Goal: Information Seeking & Learning: Learn about a topic

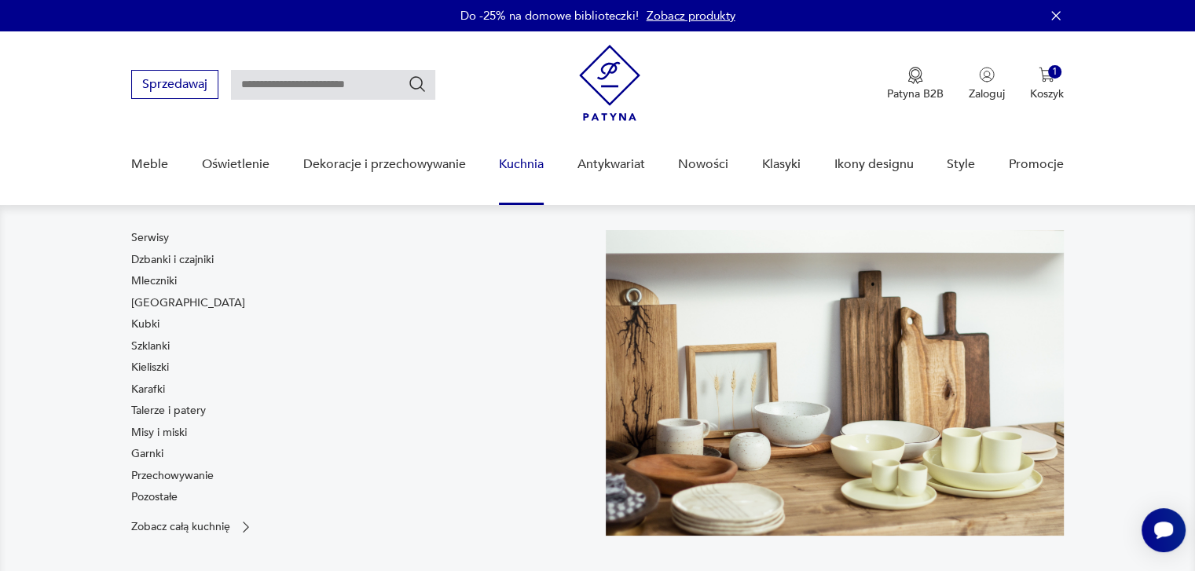
click at [525, 167] on link "Kuchnia" at bounding box center [521, 164] width 45 height 60
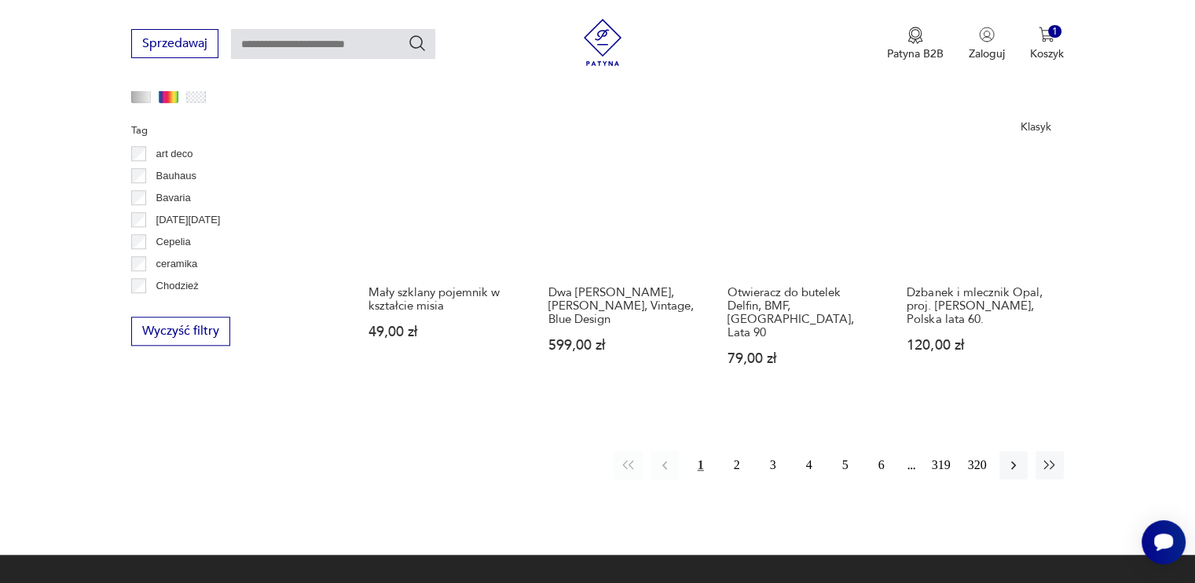
scroll to position [1447, 0]
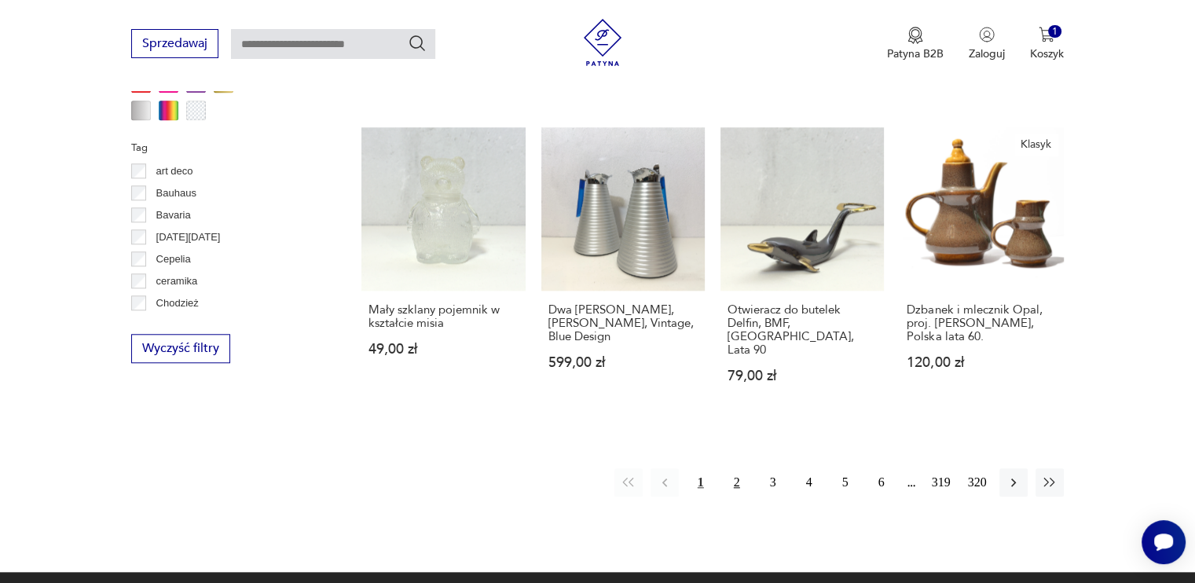
click at [731, 474] on button "2" at bounding box center [737, 482] width 28 height 28
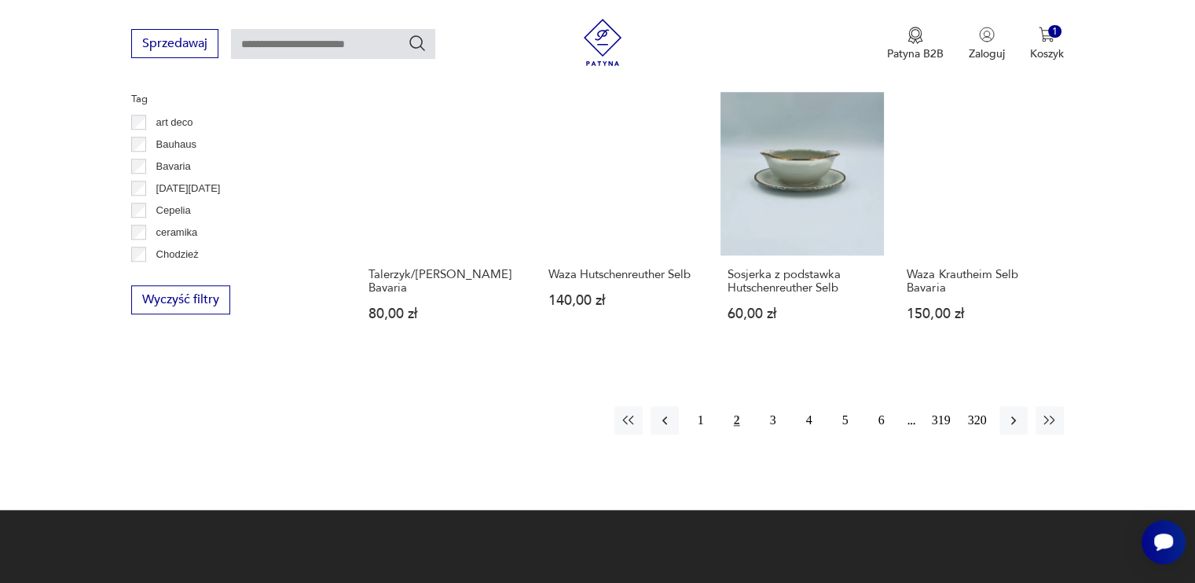
scroll to position [1516, 0]
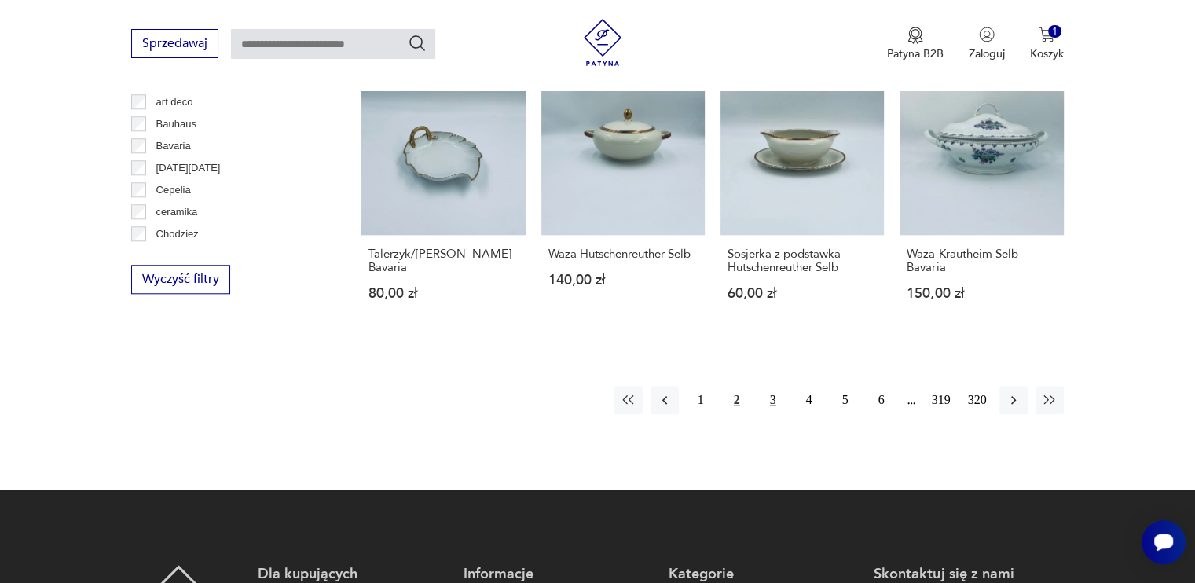
click at [771, 402] on button "3" at bounding box center [773, 400] width 28 height 28
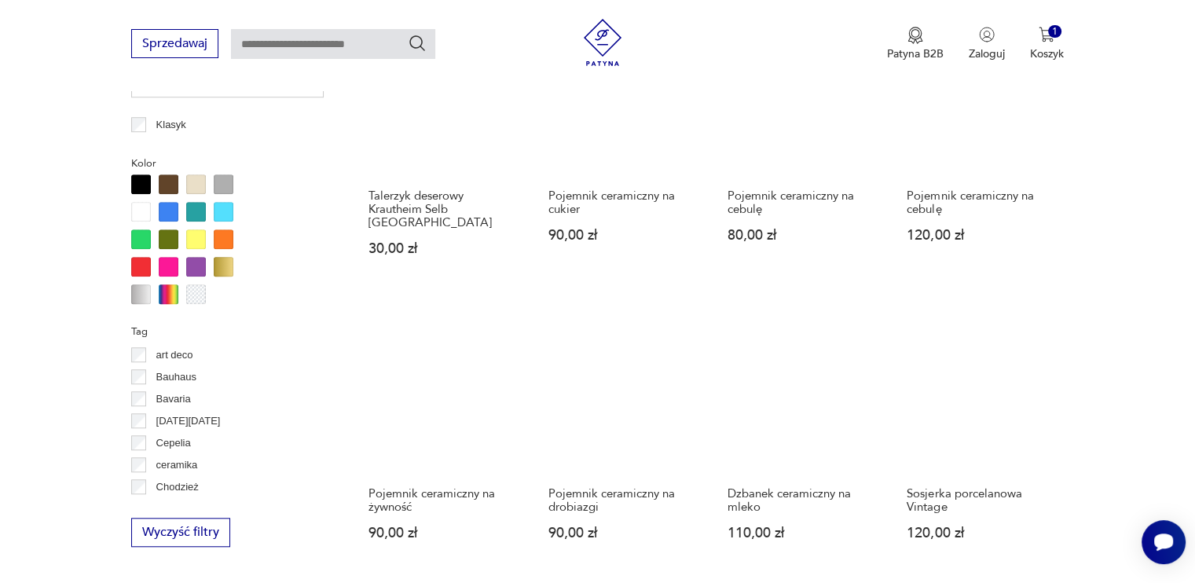
scroll to position [1437, 0]
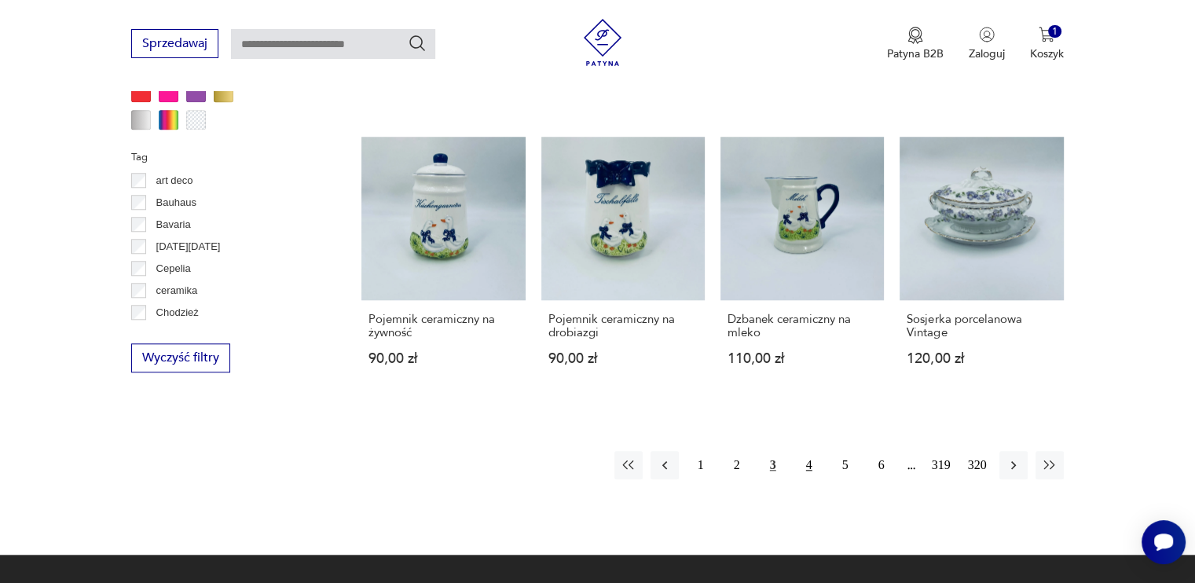
click at [802, 455] on button "4" at bounding box center [809, 465] width 28 height 28
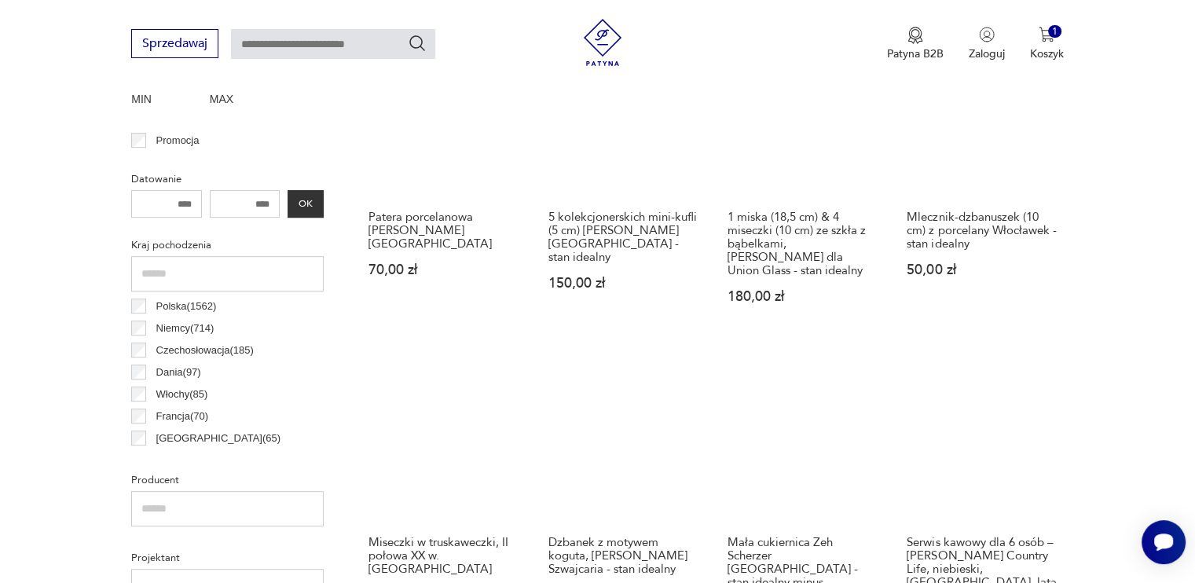
scroll to position [495, 0]
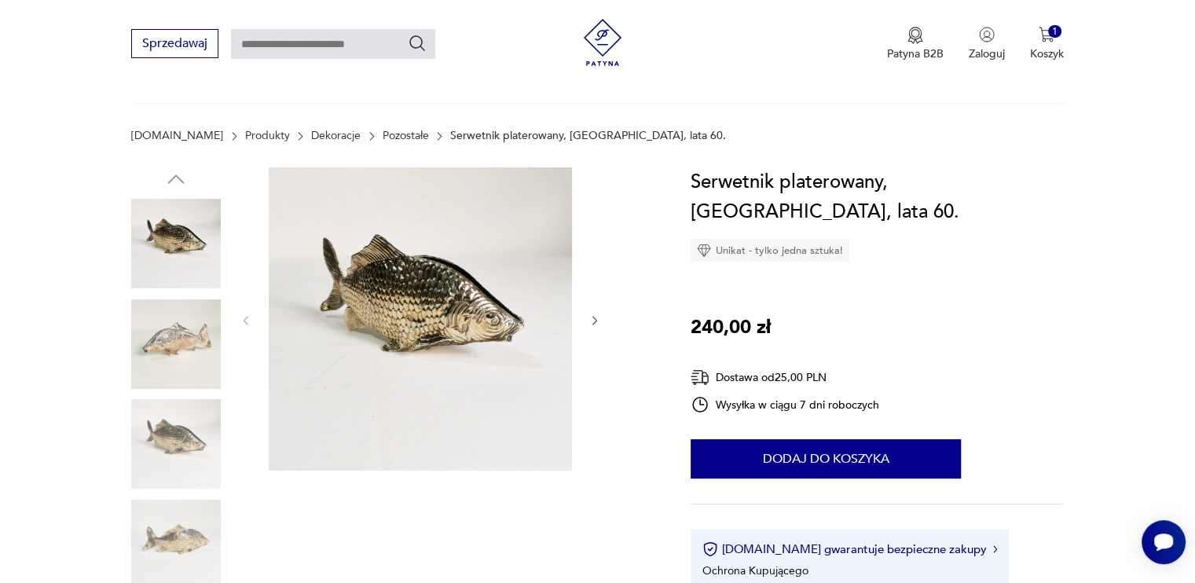
scroll to position [157, 0]
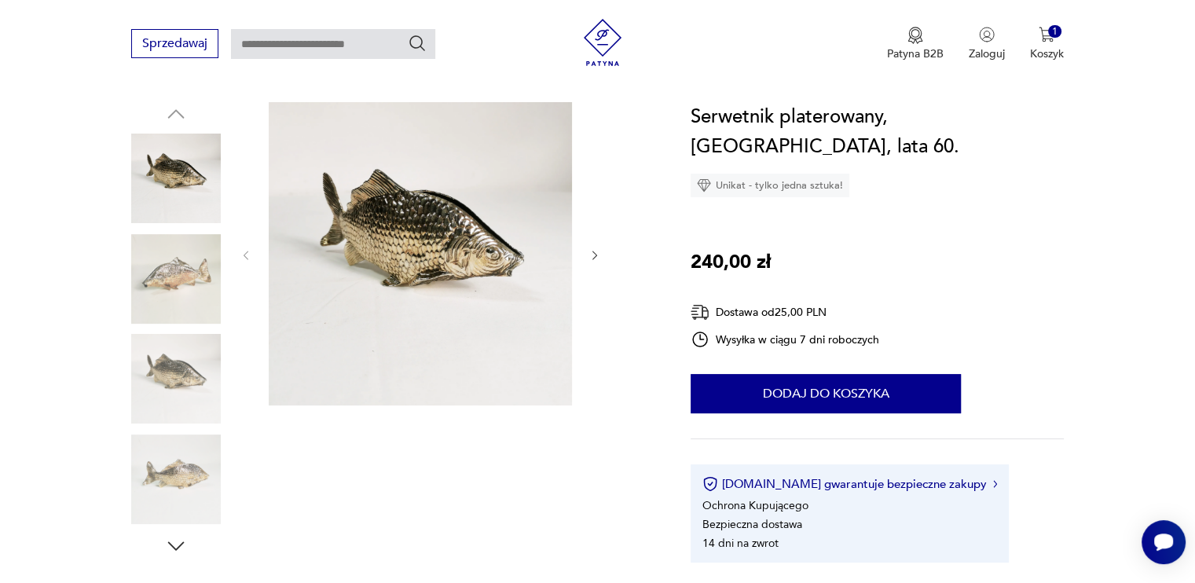
click at [175, 383] on img at bounding box center [176, 379] width 90 height 90
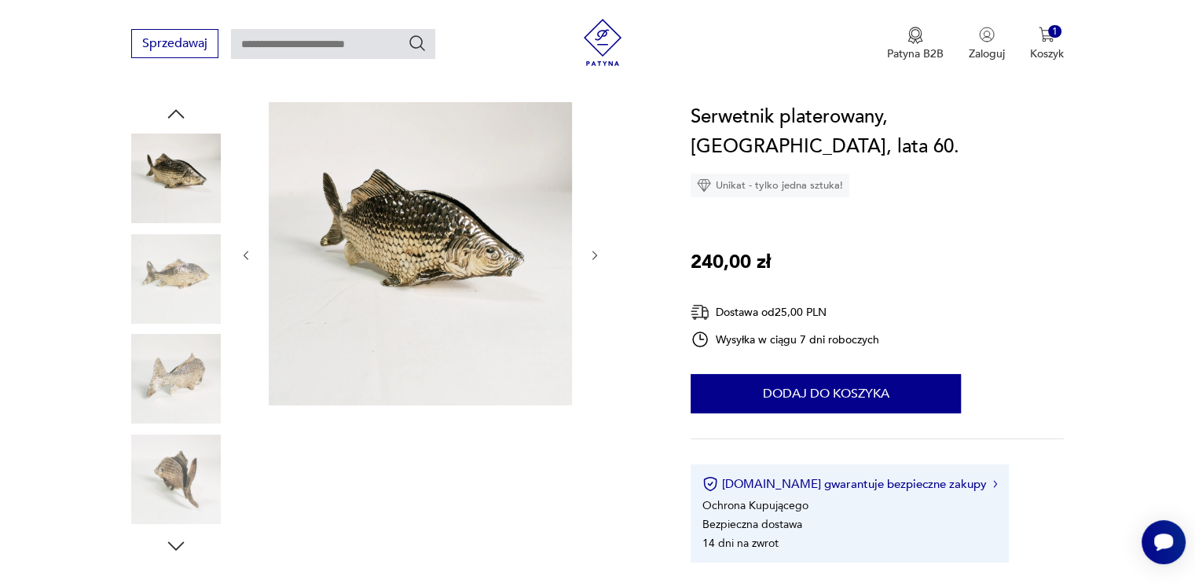
click at [186, 436] on img at bounding box center [176, 479] width 90 height 90
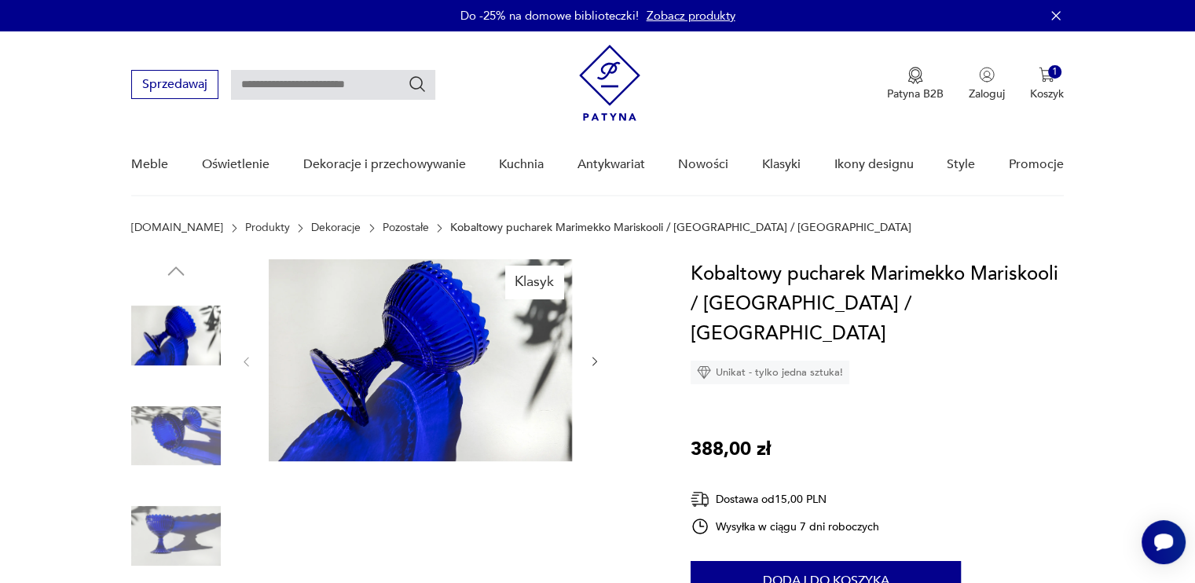
click at [595, 356] on icon "button" at bounding box center [594, 361] width 13 height 13
